Goal: Task Accomplishment & Management: Manage account settings

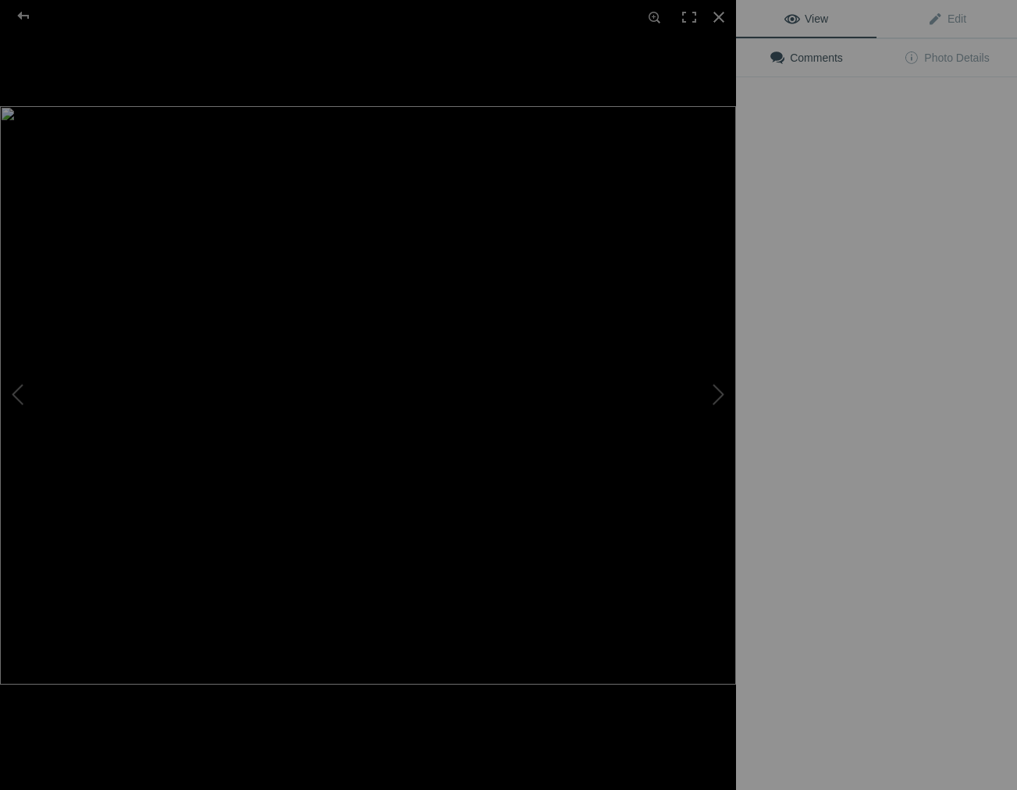
click at [432, 241] on img at bounding box center [368, 395] width 736 height 578
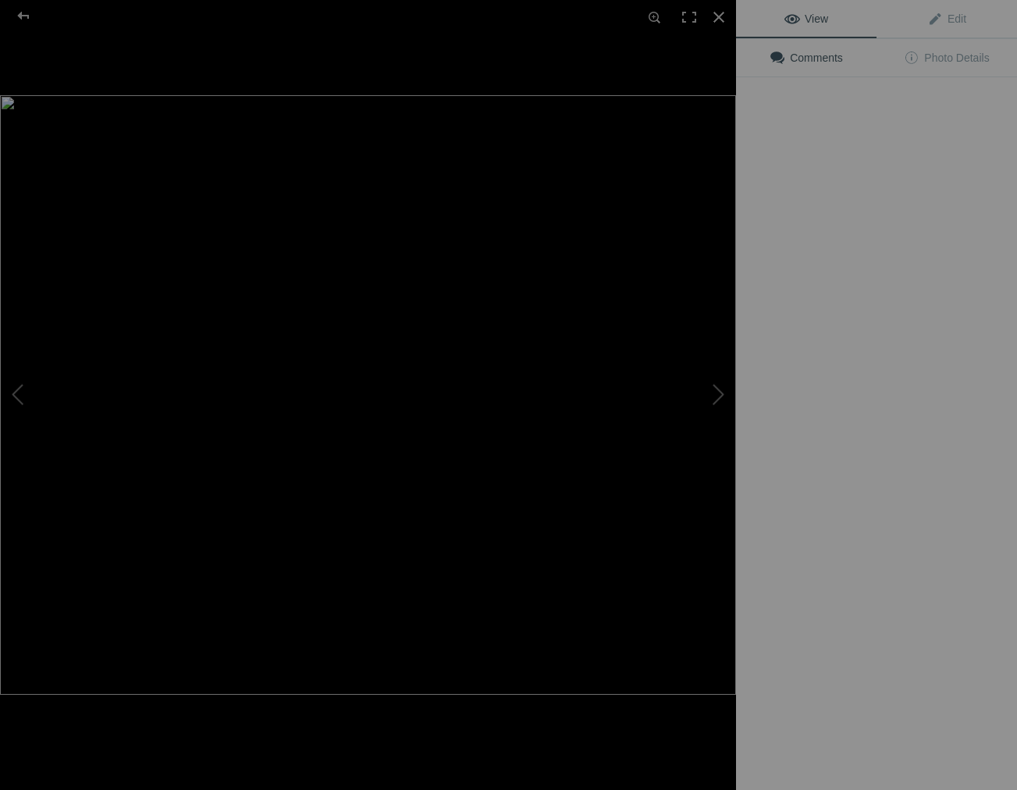
click at [441, 228] on img at bounding box center [368, 394] width 736 height 599
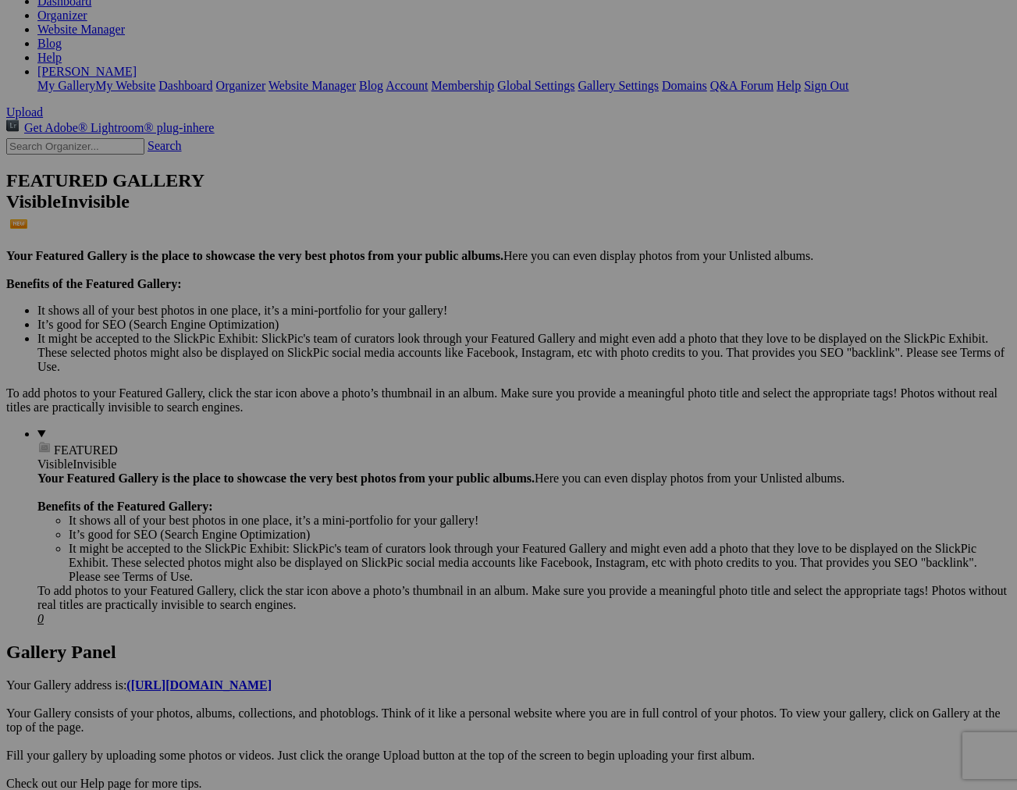
scroll to position [246, 0]
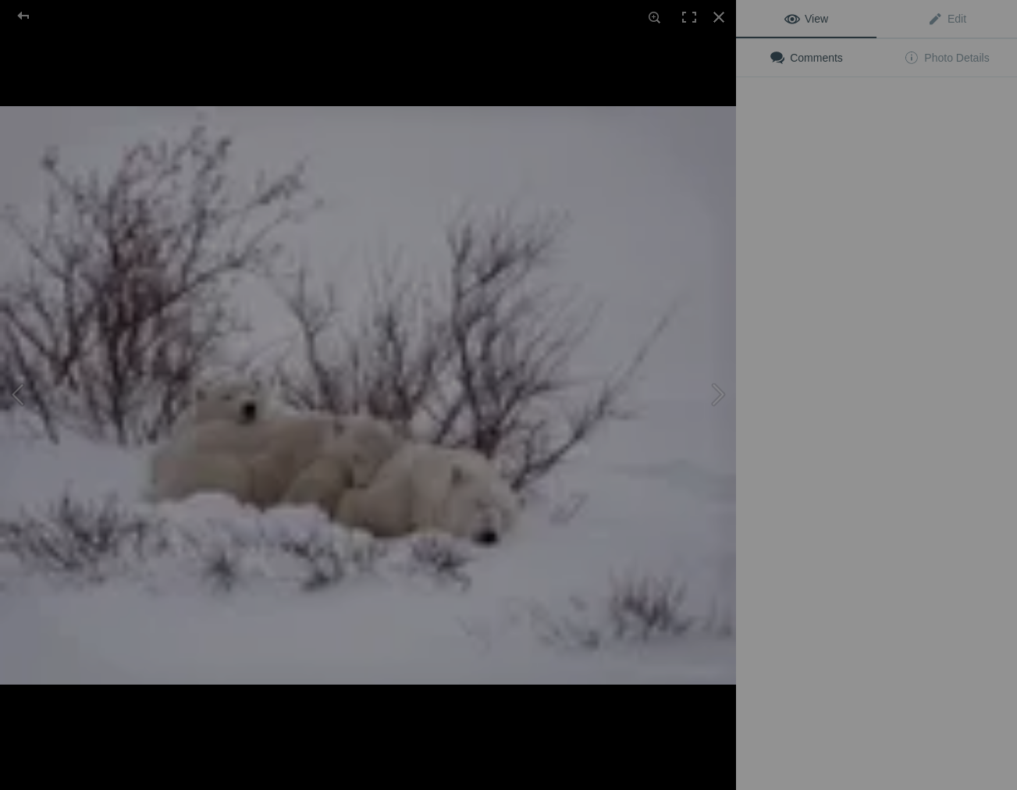
click at [861, 208] on div "View Edit Comments Photo Details" at bounding box center [876, 395] width 281 height 790
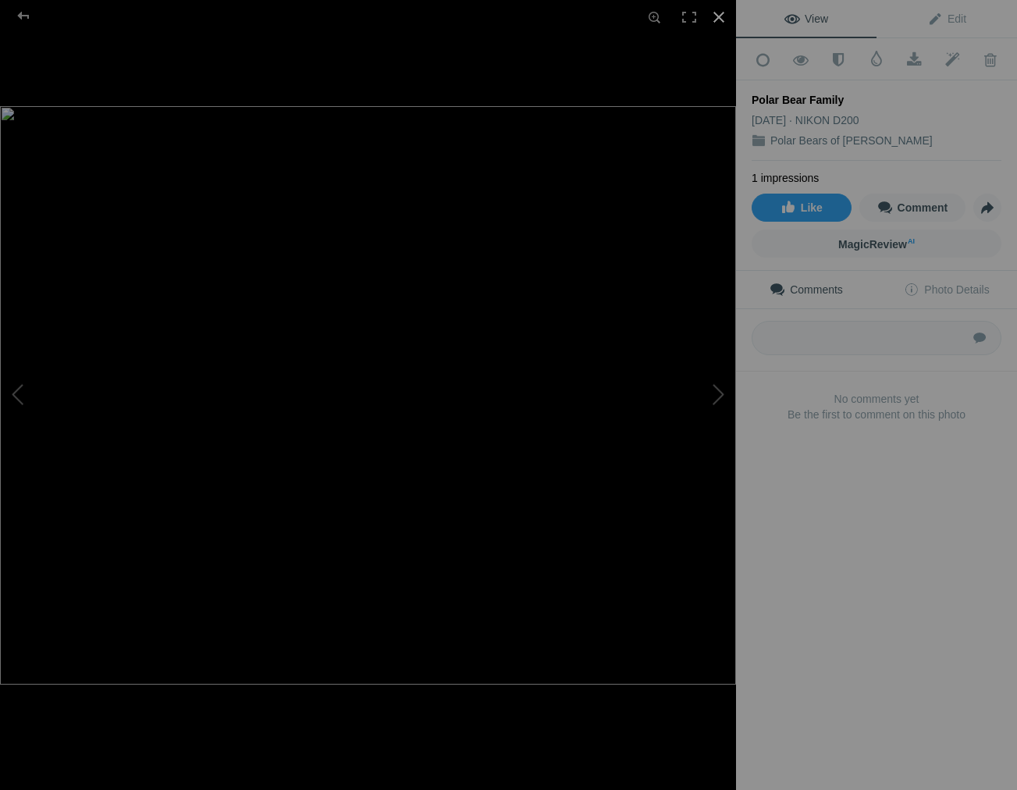
click at [719, 14] on div at bounding box center [718, 17] width 34 height 34
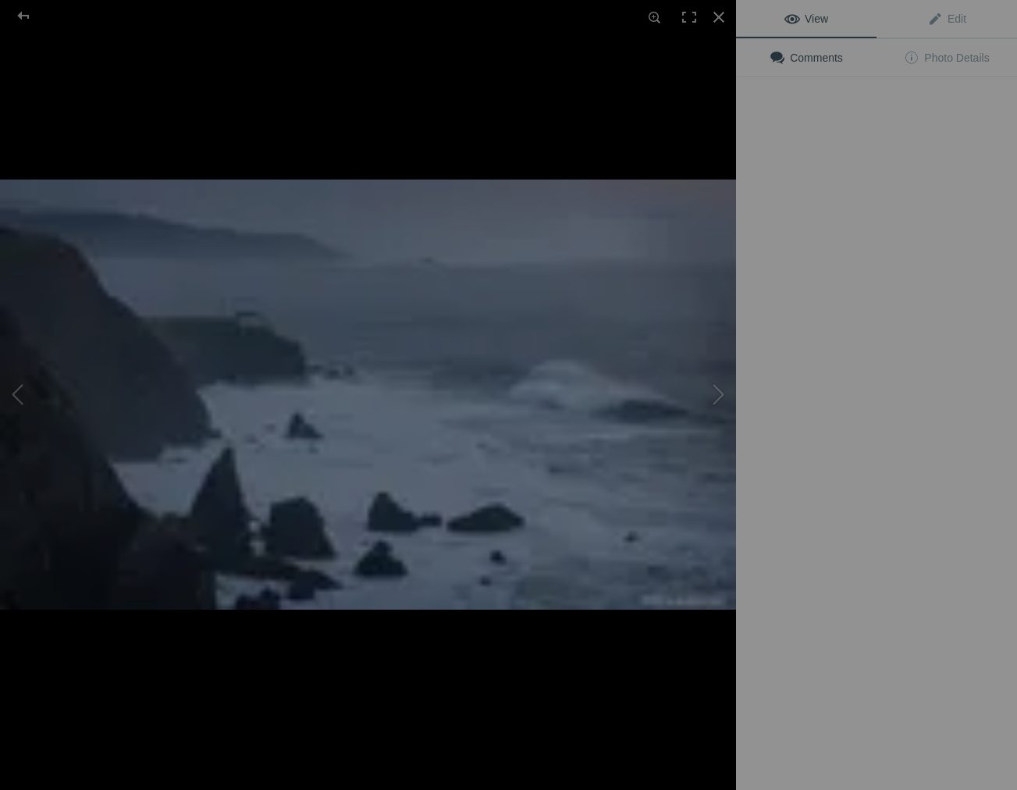
click at [290, 241] on img at bounding box center [368, 394] width 736 height 430
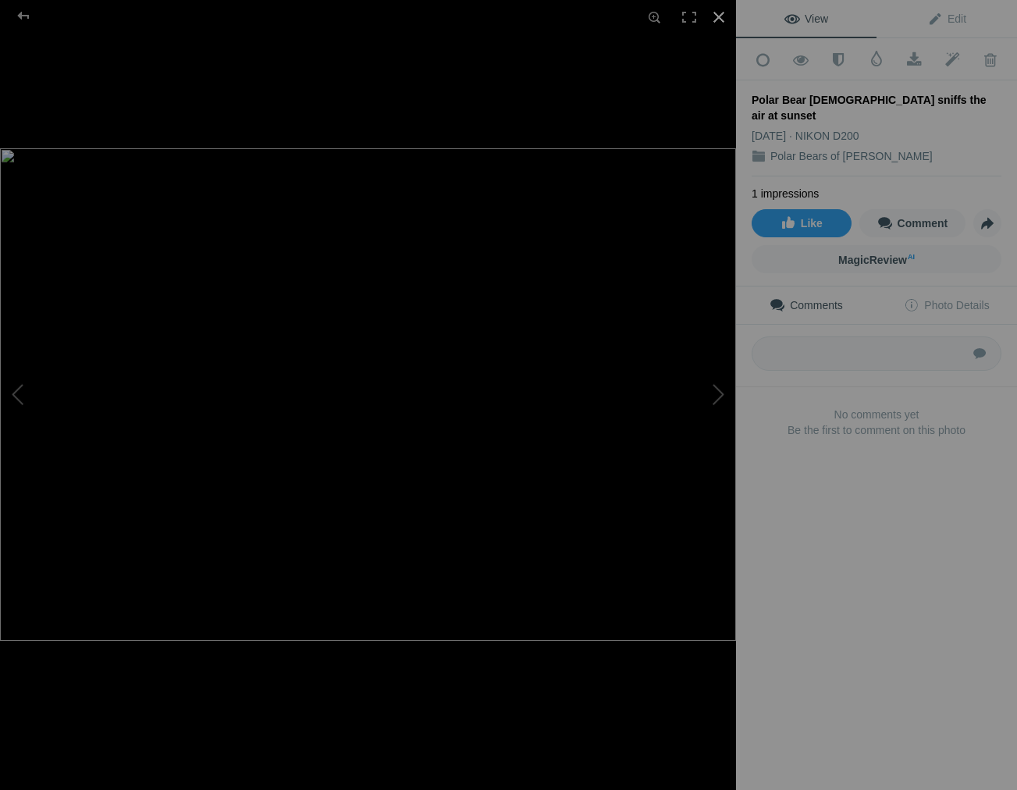
click at [720, 17] on div at bounding box center [718, 17] width 34 height 34
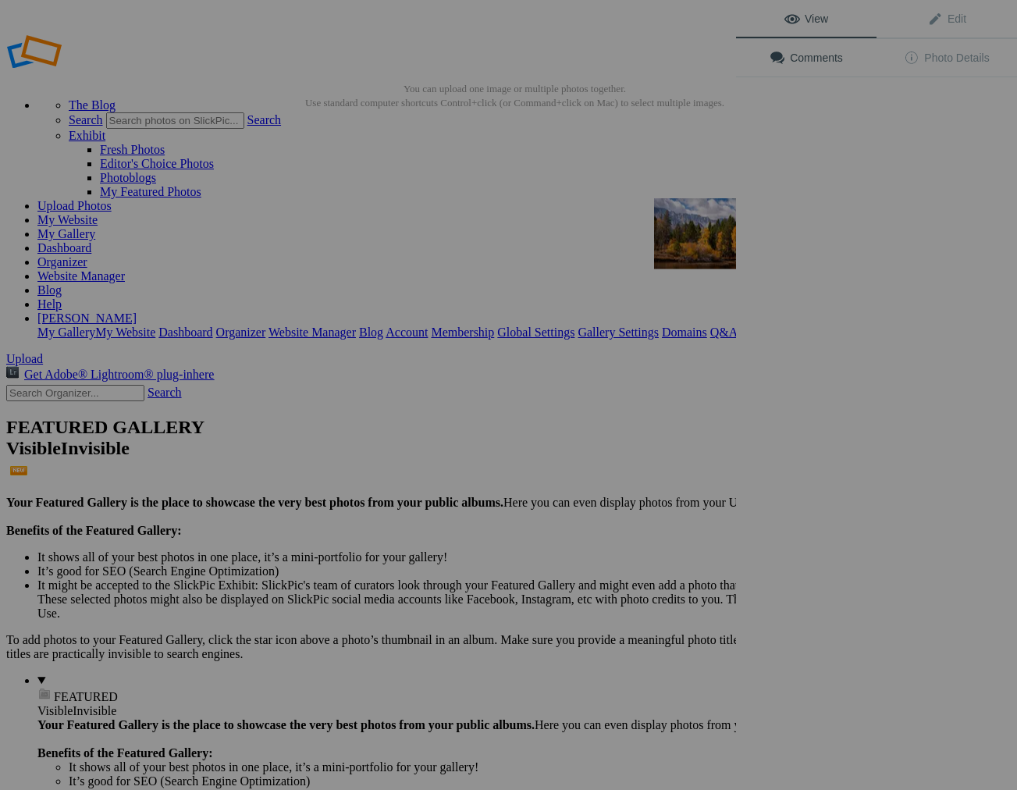
click at [718, 233] on img at bounding box center [712, 233] width 117 height 71
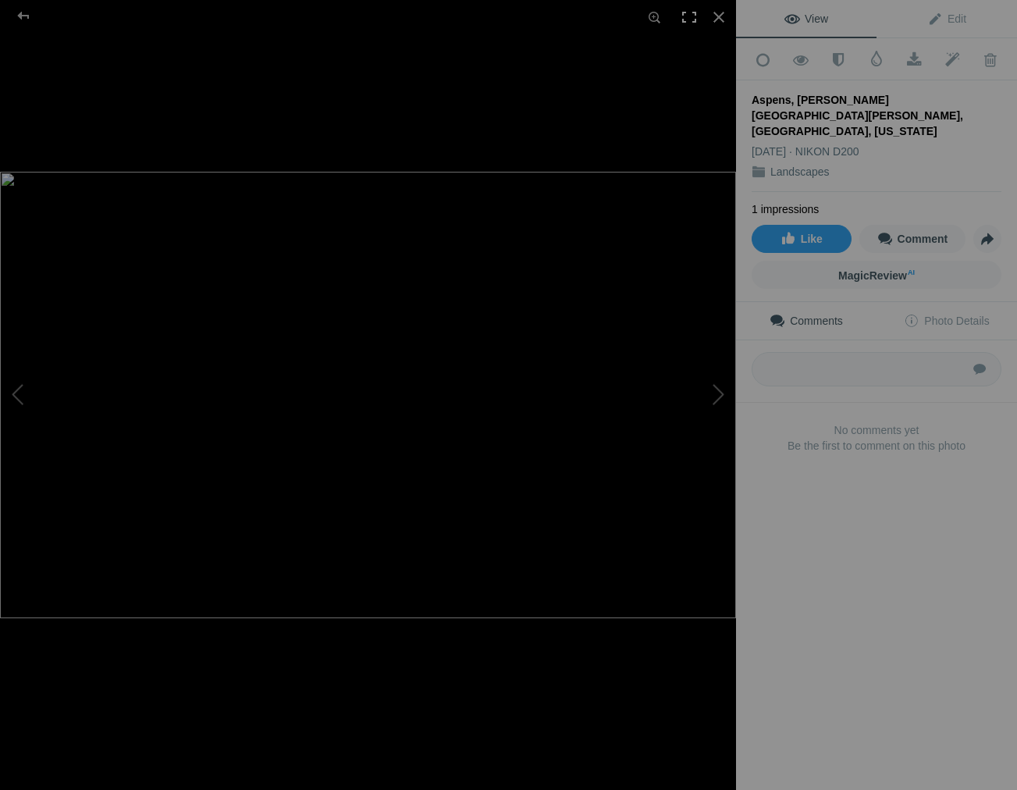
click at [692, 12] on div at bounding box center [689, 17] width 34 height 34
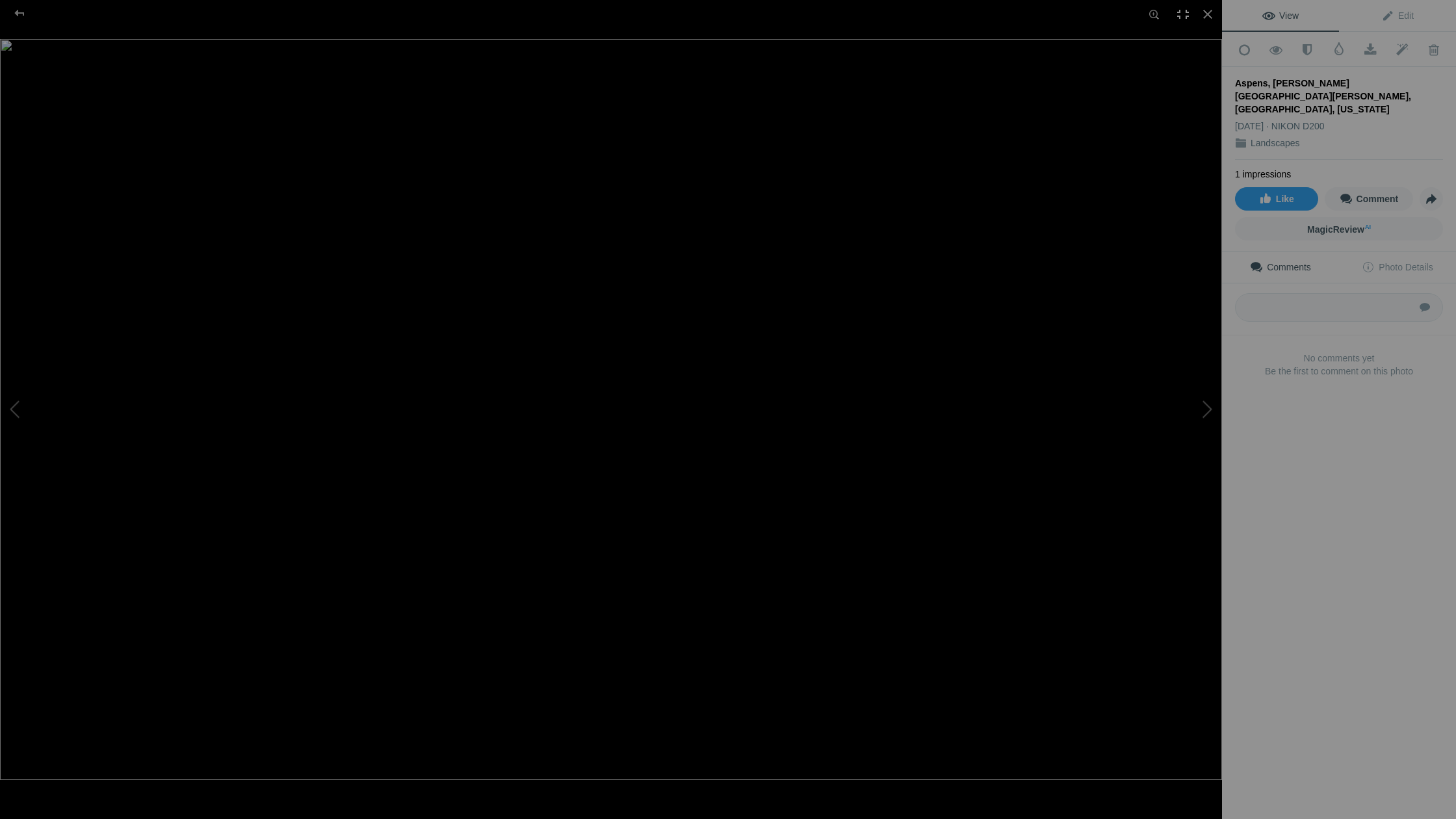
click at [846, 13] on div at bounding box center [1183, 14] width 28 height 28
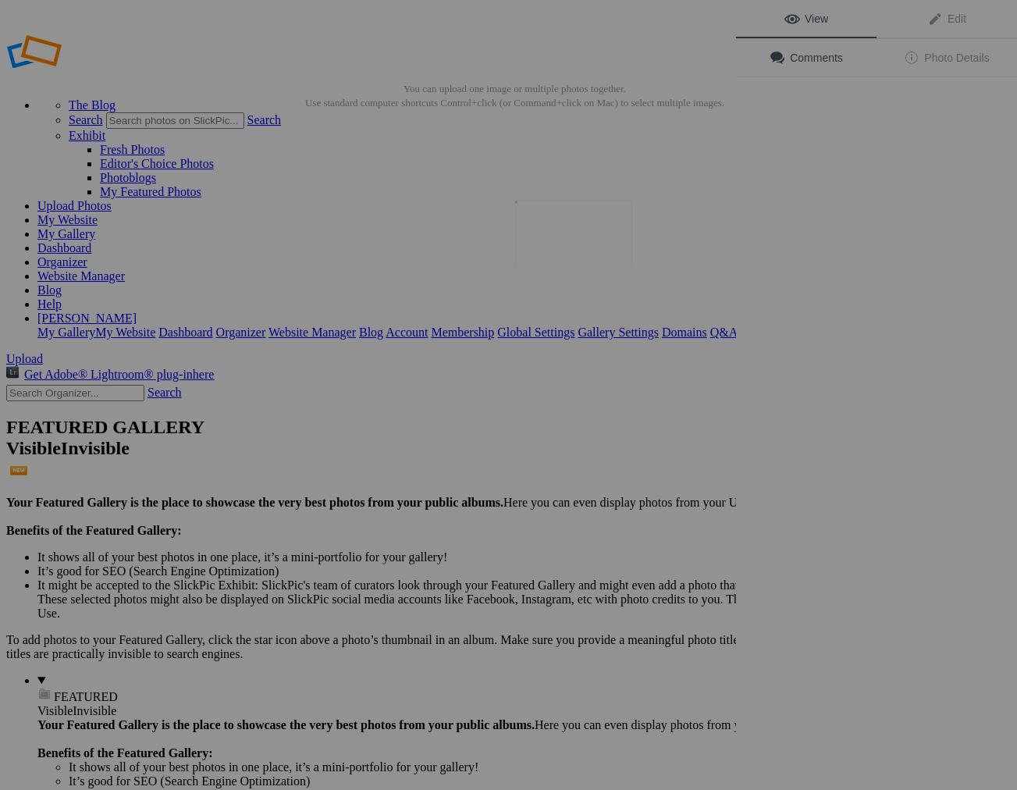
click at [566, 242] on img at bounding box center [573, 234] width 117 height 66
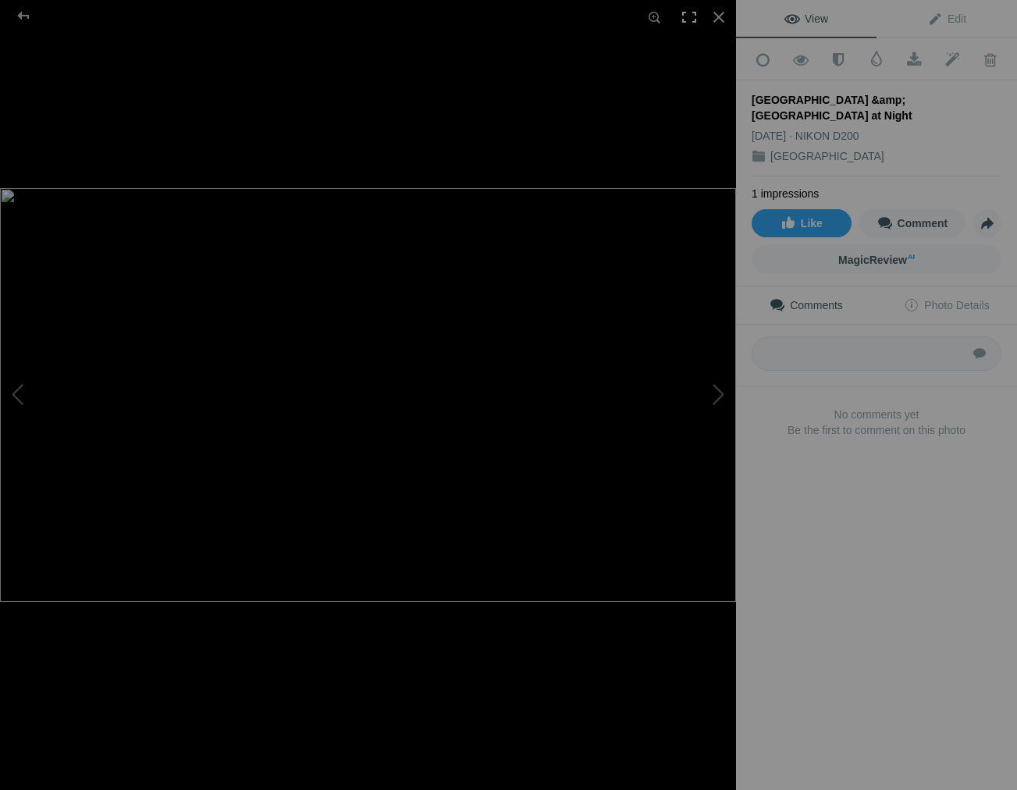
click at [687, 17] on div at bounding box center [689, 17] width 34 height 34
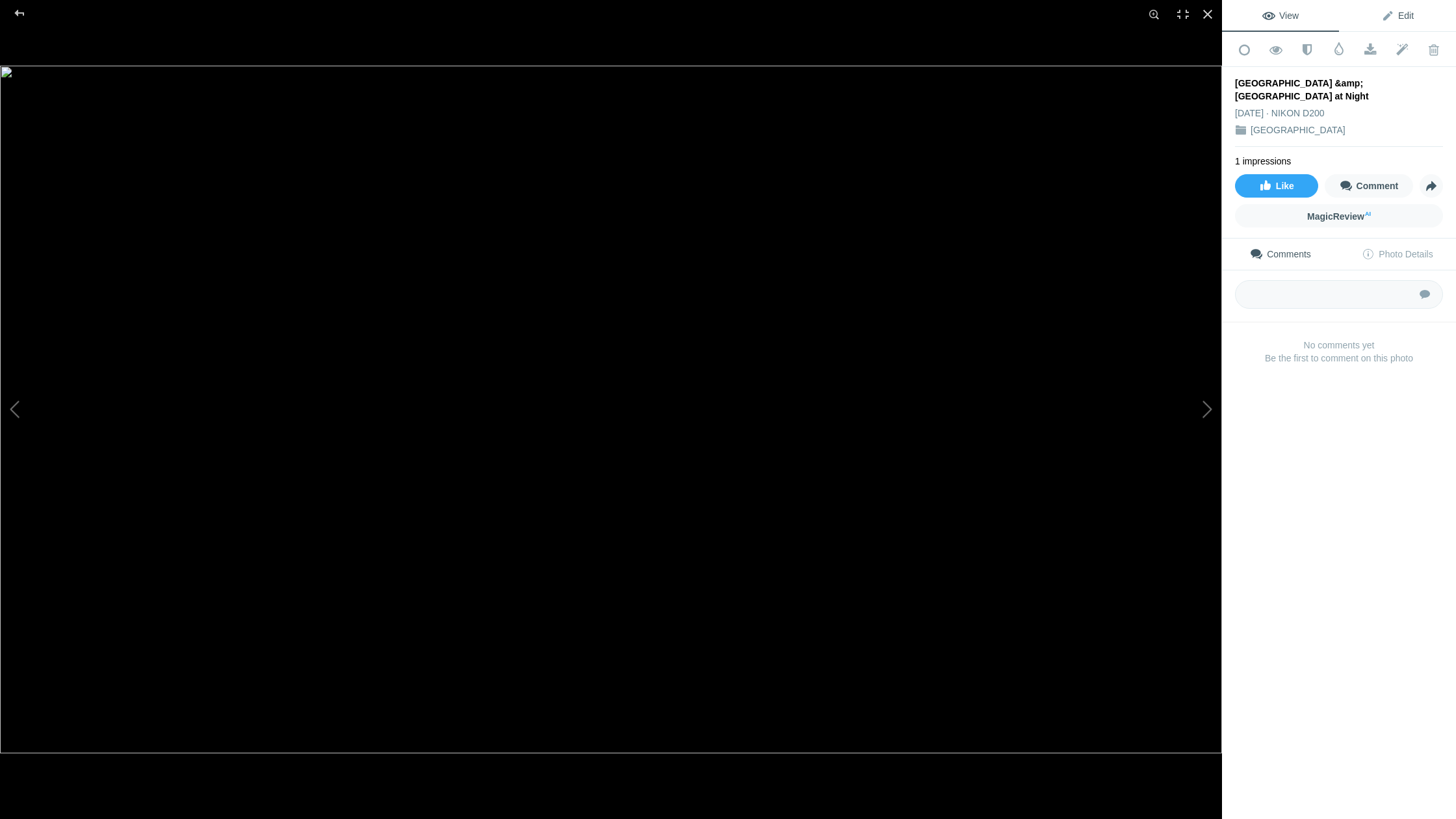
click at [846, 15] on span "Edit" at bounding box center [1397, 15] width 32 height 10
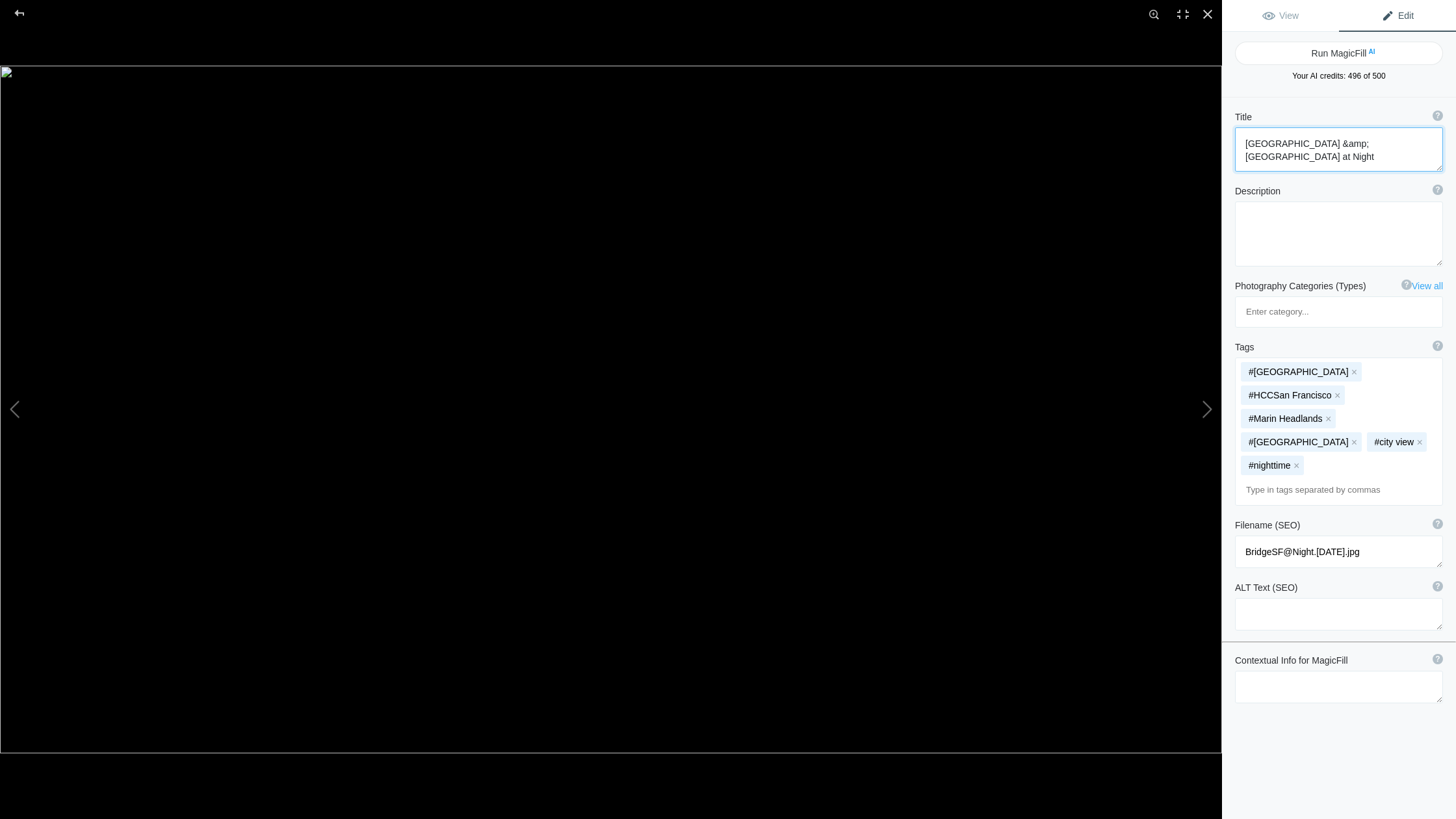
click at [846, 145] on textarea at bounding box center [1339, 149] width 208 height 44
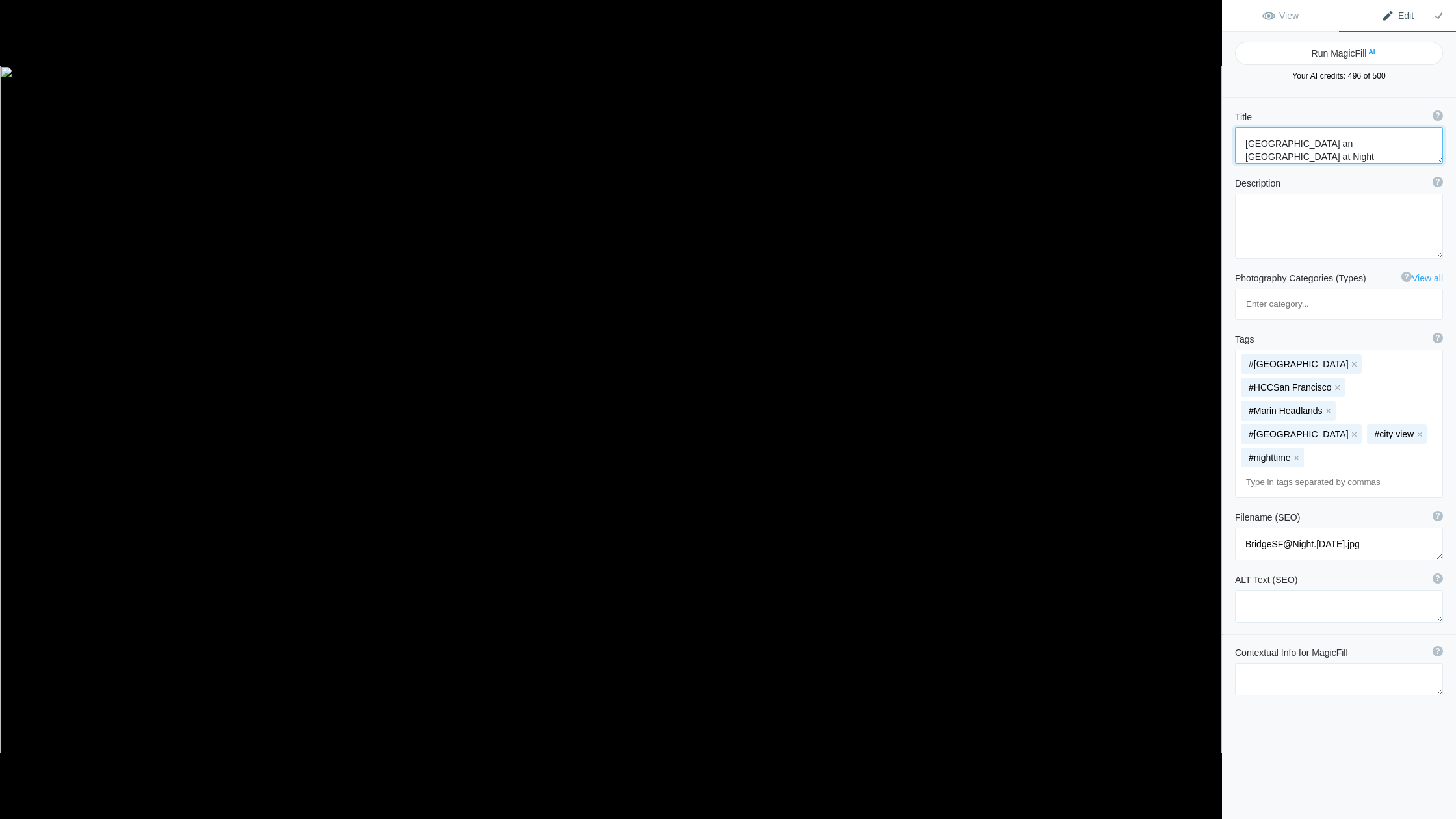
type textarea "[GEOGRAPHIC_DATA] and [GEOGRAPHIC_DATA] at Night"
click at [846, 12] on div at bounding box center [1207, 14] width 28 height 28
